Goal: Information Seeking & Learning: Learn about a topic

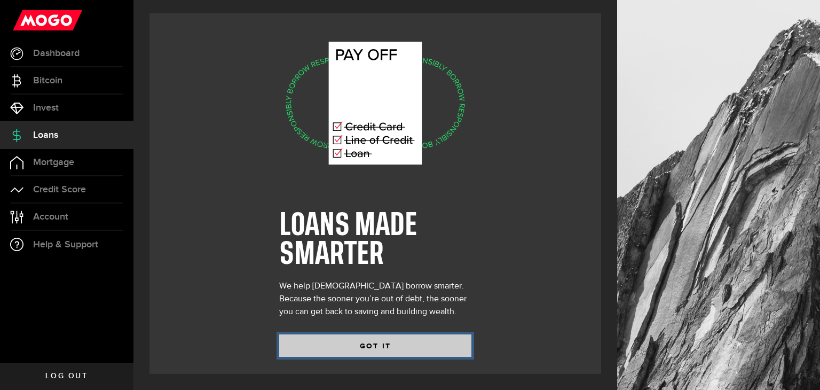
click at [361, 342] on button "GOT IT" at bounding box center [375, 345] width 192 height 22
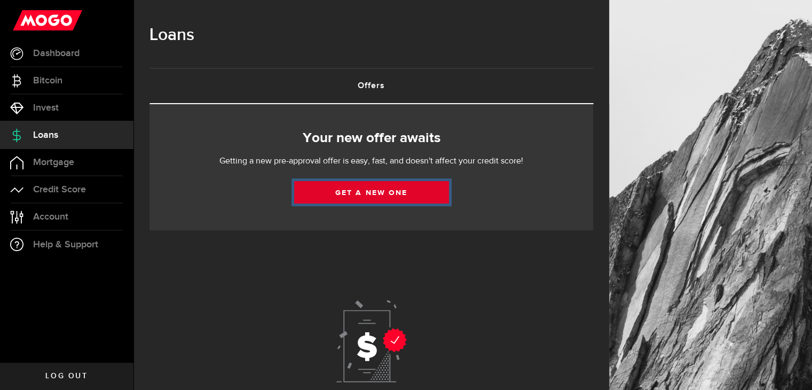
click at [339, 195] on link "Get a new one" at bounding box center [371, 192] width 155 height 22
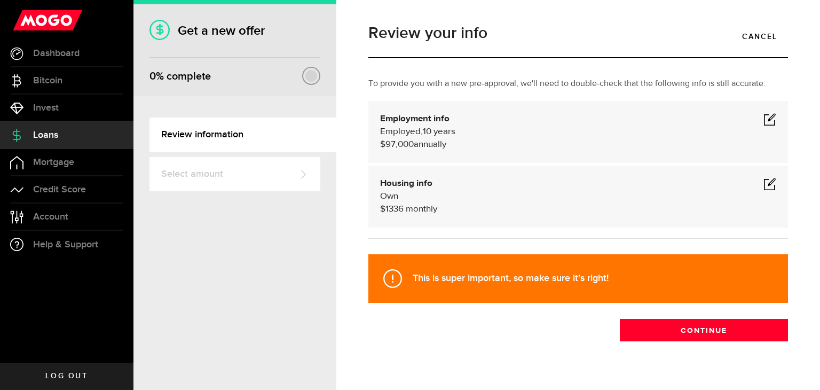
click at [763, 117] on span at bounding box center [769, 119] width 13 height 13
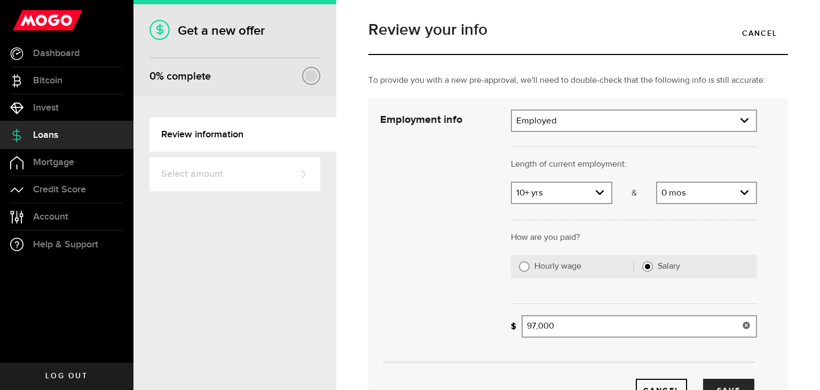
scroll to position [1, 0]
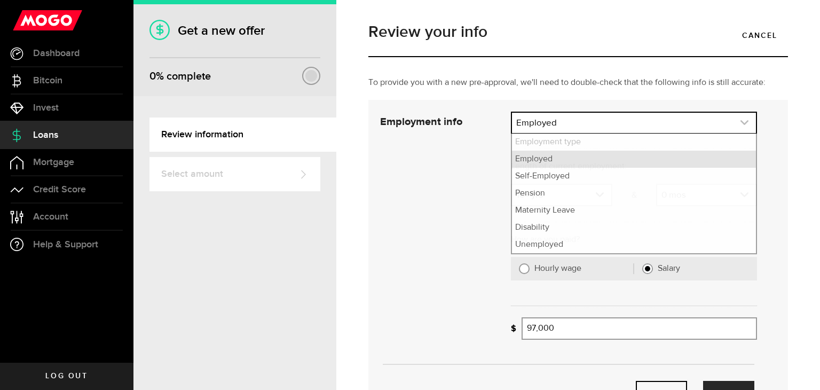
click at [590, 131] on link "expand select" at bounding box center [634, 123] width 244 height 20
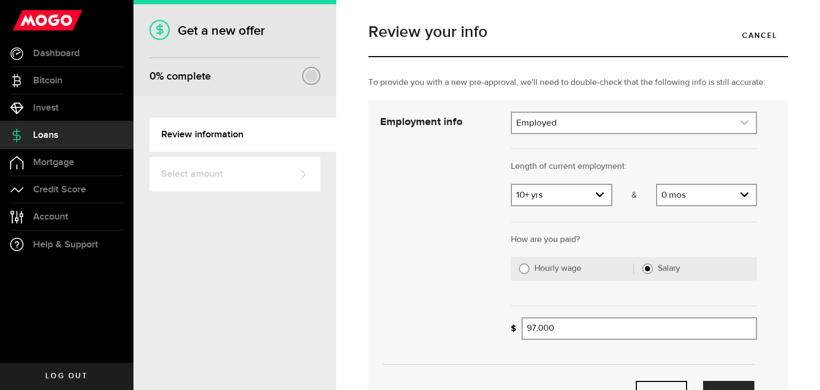
click at [590, 131] on link "expand select" at bounding box center [634, 123] width 244 height 20
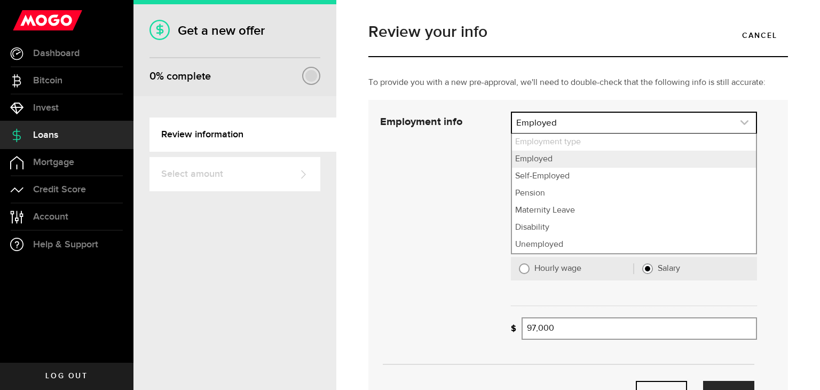
click at [590, 131] on link "expand select" at bounding box center [634, 123] width 244 height 20
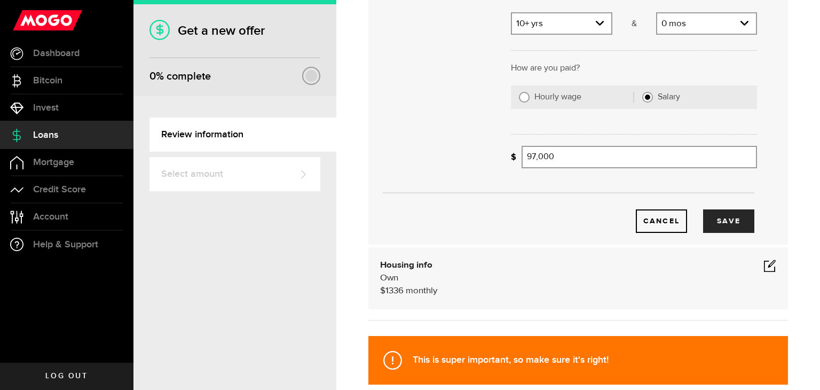
scroll to position [177, 0]
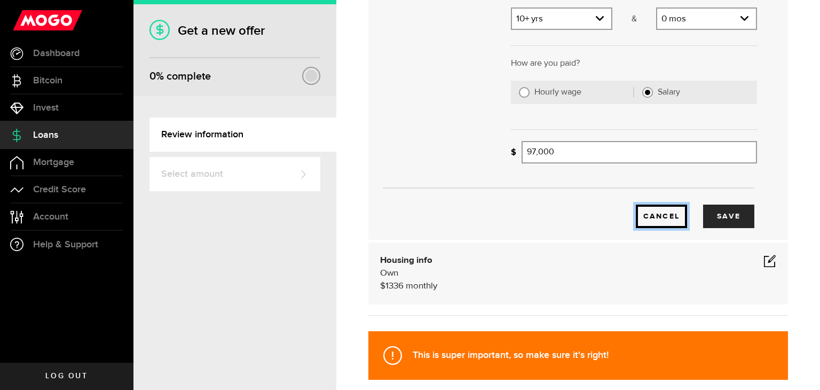
click at [645, 222] on button "Cancel" at bounding box center [661, 215] width 51 height 23
select select "Employed"
select select "10"
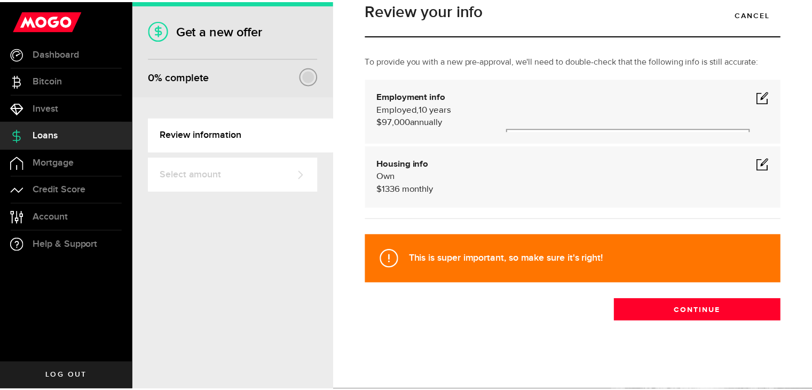
scroll to position [19, 0]
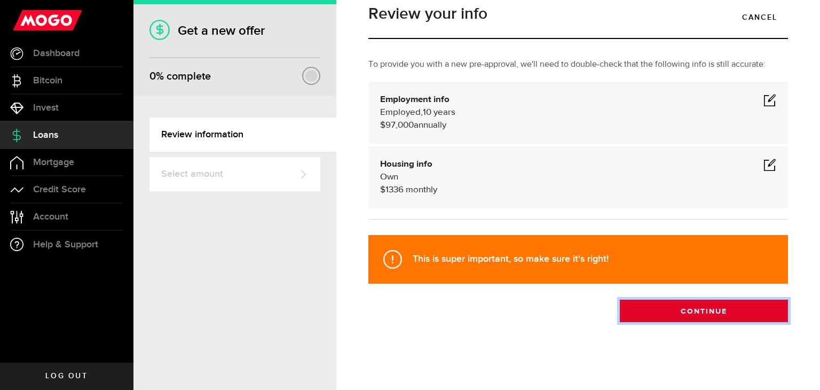
click at [658, 309] on button "Continue" at bounding box center [704, 310] width 168 height 22
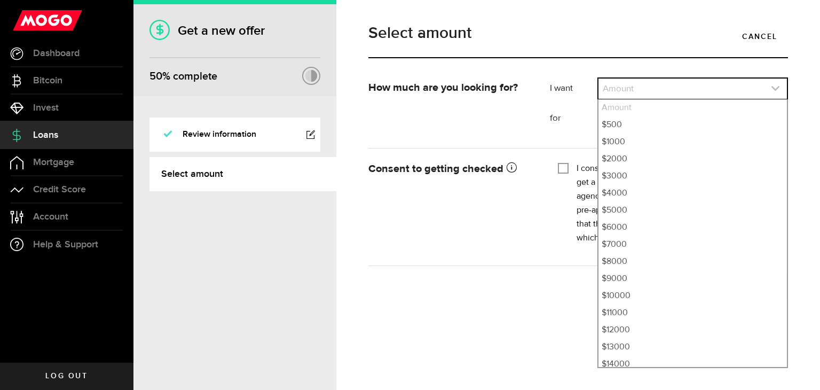
click at [630, 89] on link "expand select" at bounding box center [692, 88] width 188 height 20
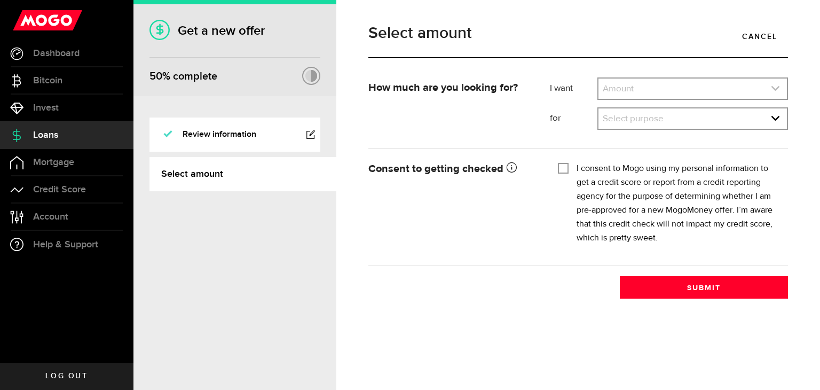
click at [630, 89] on link "expand select" at bounding box center [692, 88] width 188 height 20
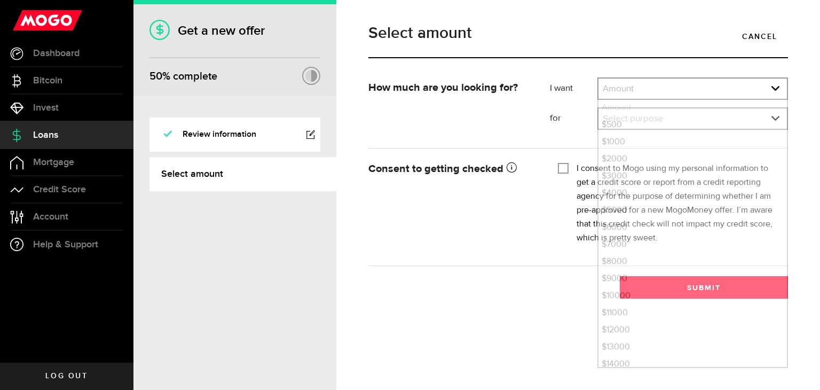
click at [529, 257] on form "How much are you looking for? I want Amount How much credit would you like? Amo…" at bounding box center [578, 171] width 420 height 188
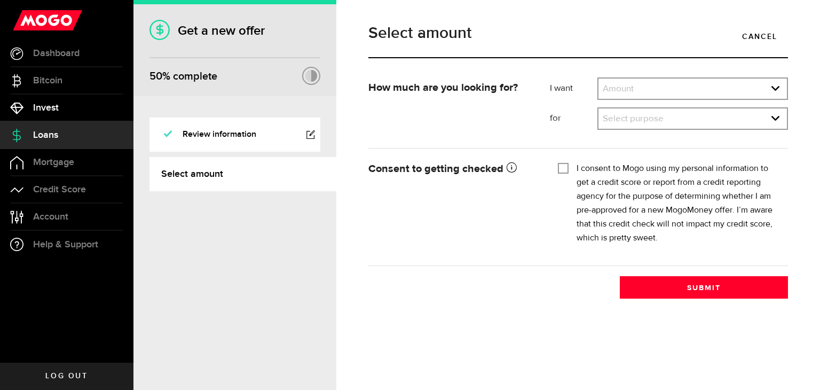
click at [48, 105] on span "Invest" at bounding box center [46, 108] width 26 height 10
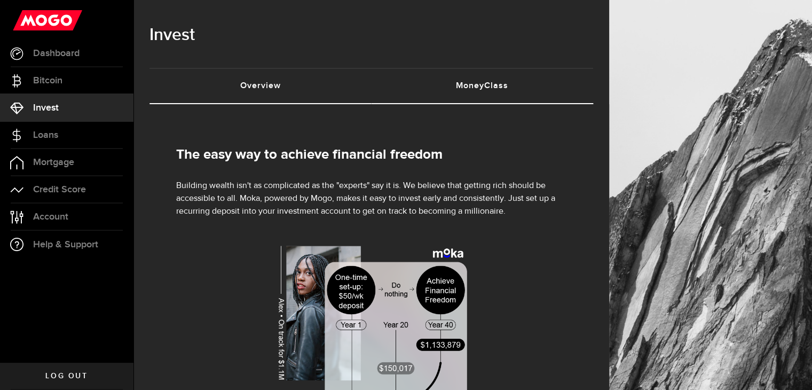
click at [466, 84] on link "MoneyClass (requires attention)" at bounding box center [483, 86] width 222 height 34
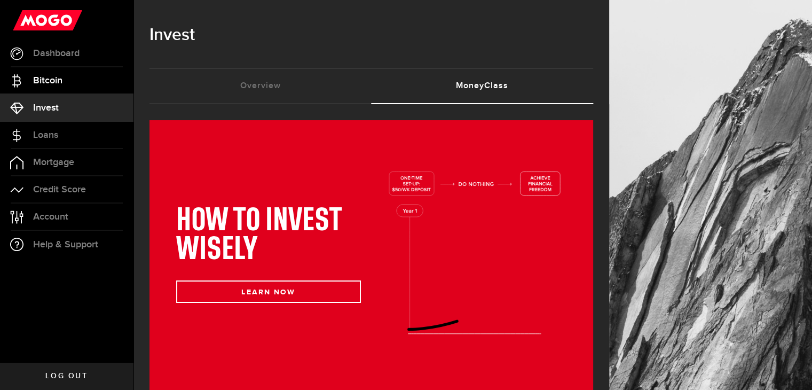
click at [38, 84] on span "Bitcoin" at bounding box center [47, 81] width 29 height 10
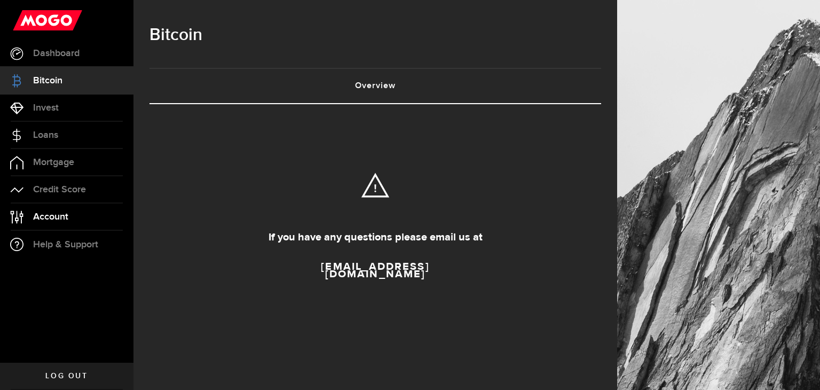
click at [64, 218] on span "Account" at bounding box center [50, 217] width 35 height 10
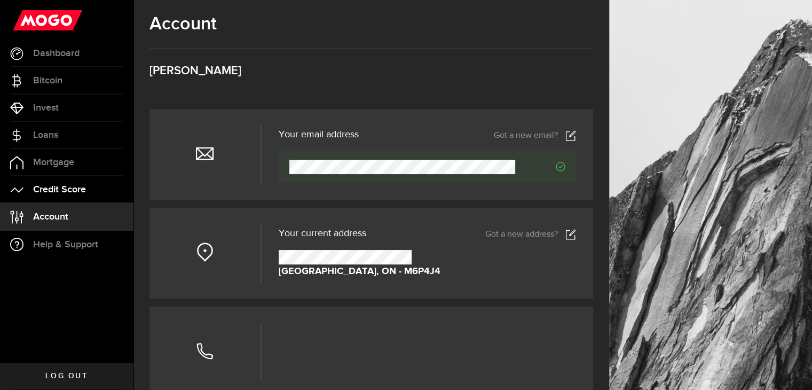
click at [66, 193] on span "Credit Score" at bounding box center [59, 190] width 53 height 10
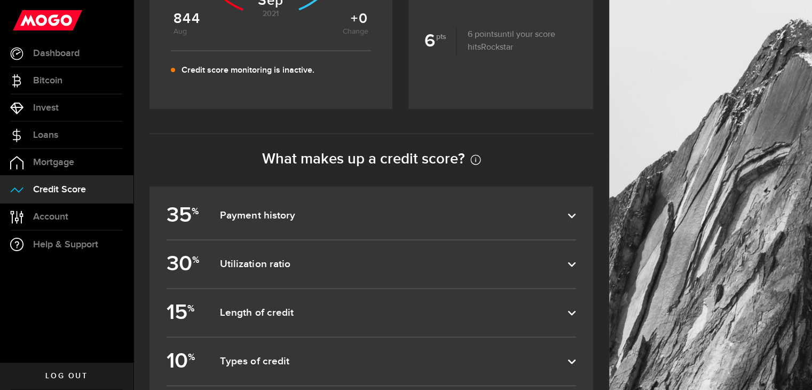
scroll to position [354, 0]
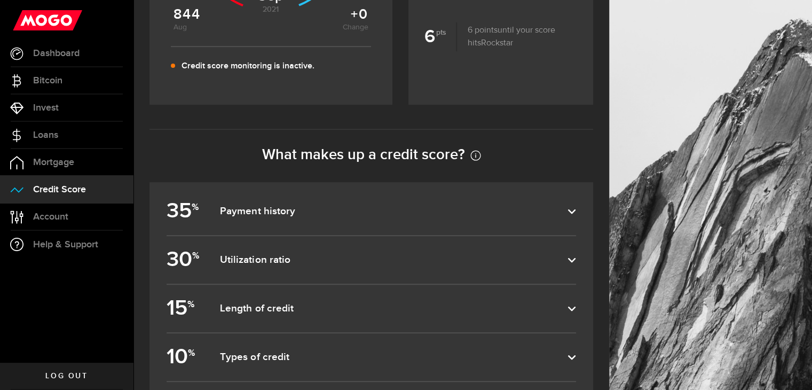
click at [284, 223] on label "35 % Payment history" at bounding box center [371, 211] width 409 height 48
click at [0, 0] on input "35 % Payment history" at bounding box center [0, 0] width 0 height 0
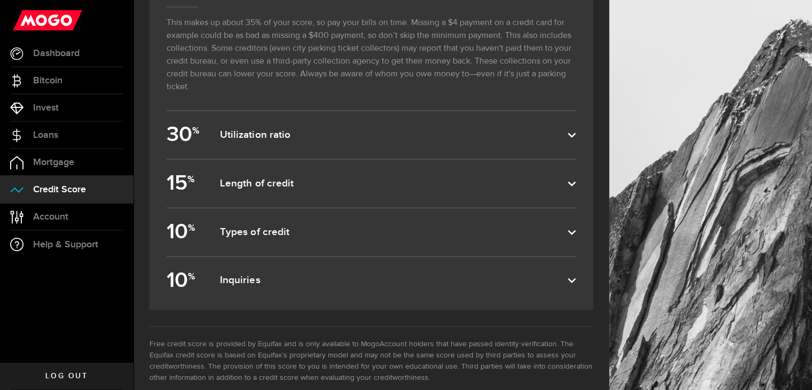
scroll to position [600, 0]
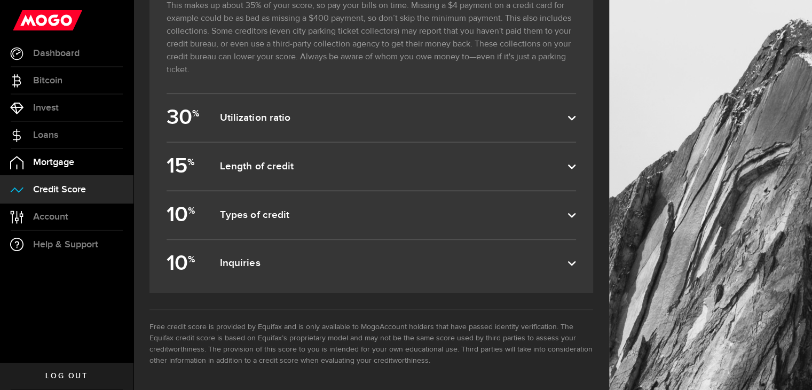
click at [69, 165] on span "Mortgage" at bounding box center [53, 162] width 41 height 10
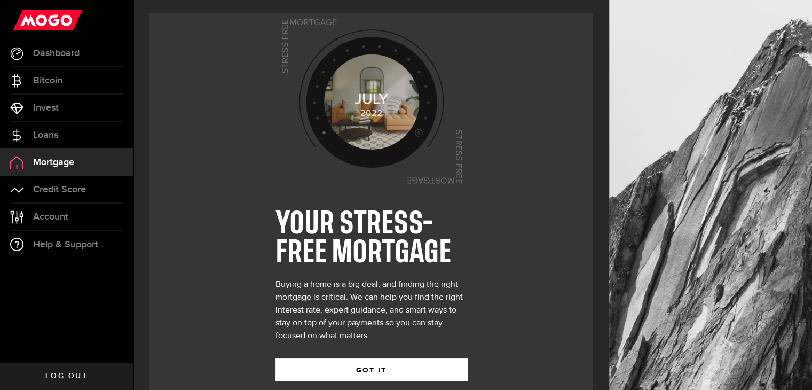
scroll to position [22, 0]
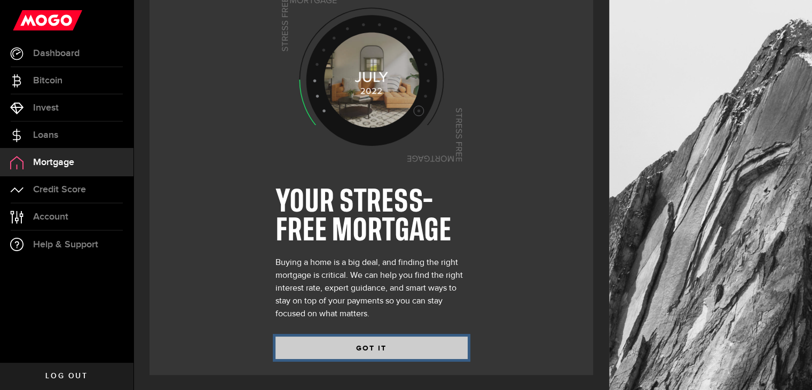
click at [330, 346] on button "GOT IT" at bounding box center [371, 347] width 192 height 22
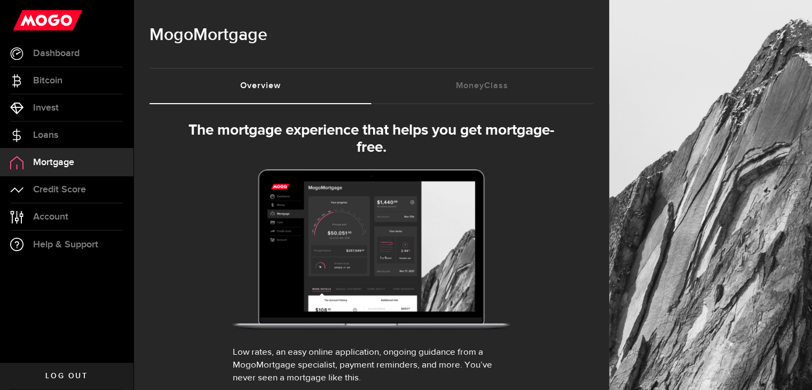
select select "3knYdhfXw4iYoq2m0WGQES"
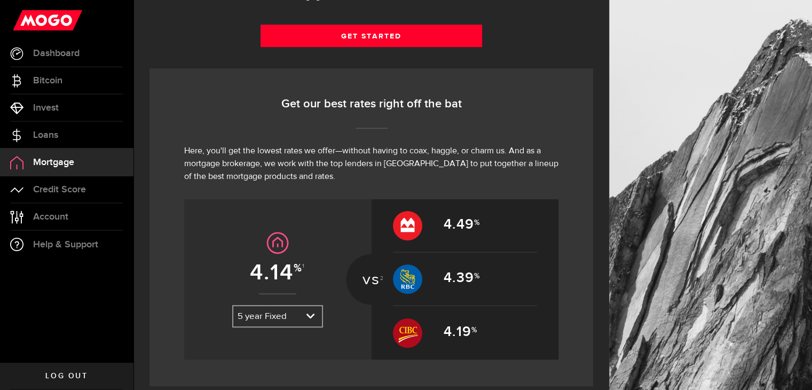
scroll to position [394, 0]
